Goal: Task Accomplishment & Management: Manage account settings

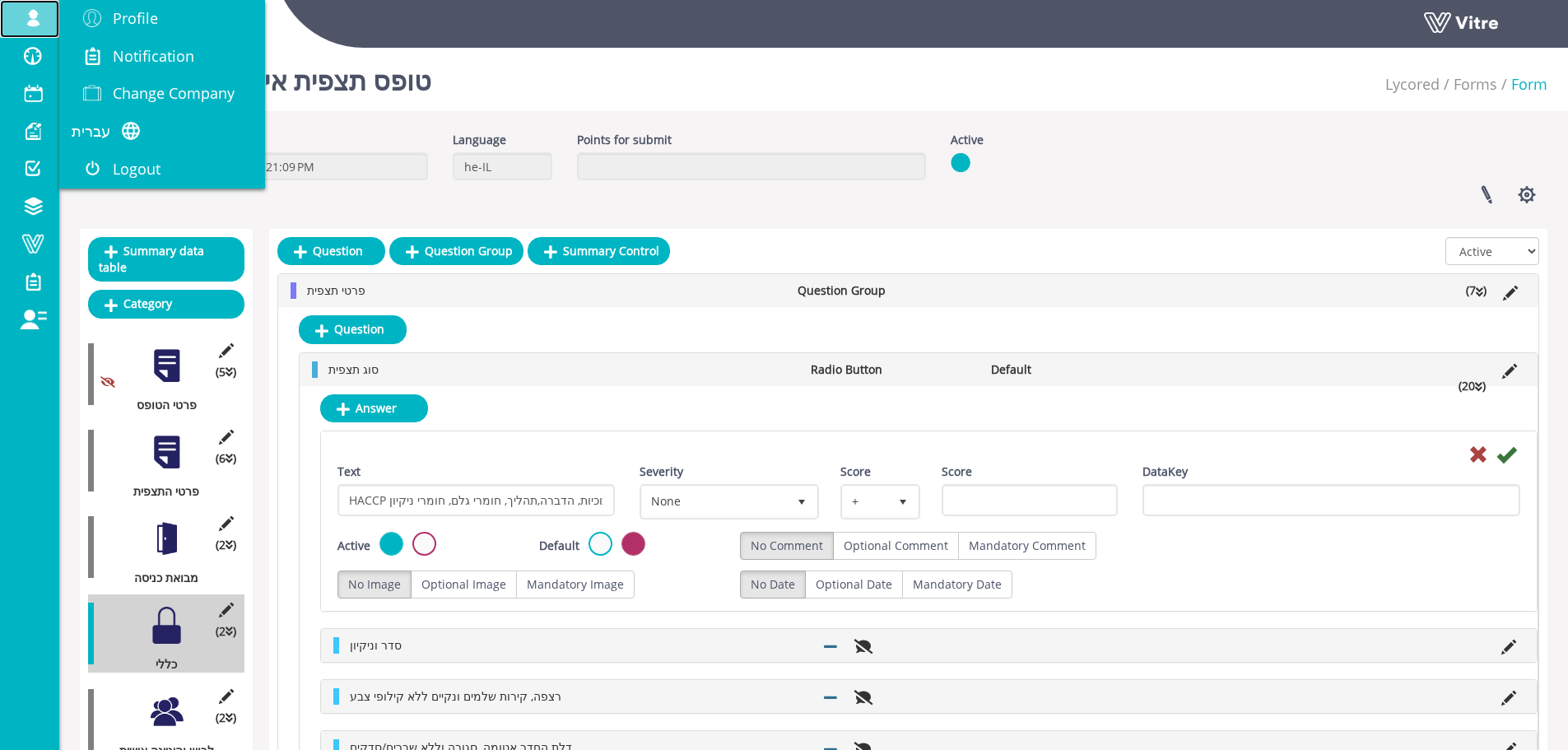
click at [40, 27] on link "[EMAIL_ADDRESS][DOMAIN_NAME]" at bounding box center [30, 19] width 60 height 38
click at [155, 9] on span "Profile" at bounding box center [135, 18] width 45 height 20
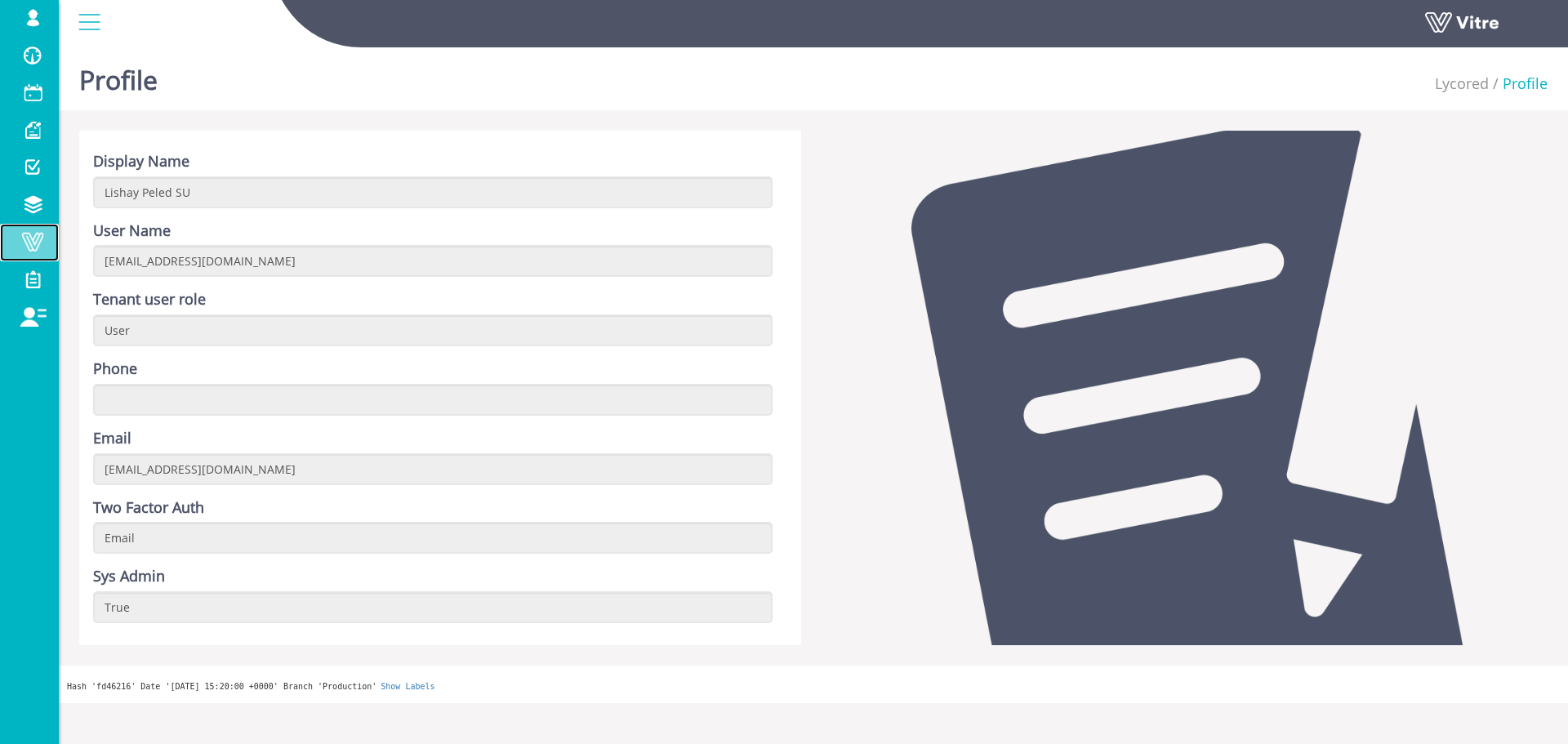
click at [33, 249] on span at bounding box center [32, 241] width 41 height 19
